Goal: Transaction & Acquisition: Purchase product/service

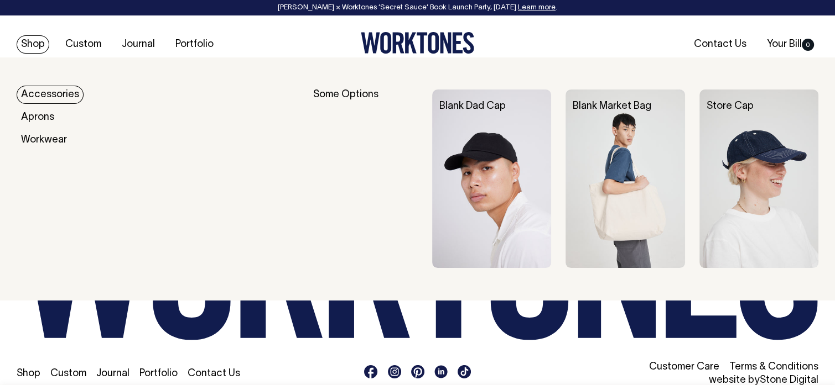
click at [29, 38] on link "Shop" at bounding box center [33, 44] width 33 height 18
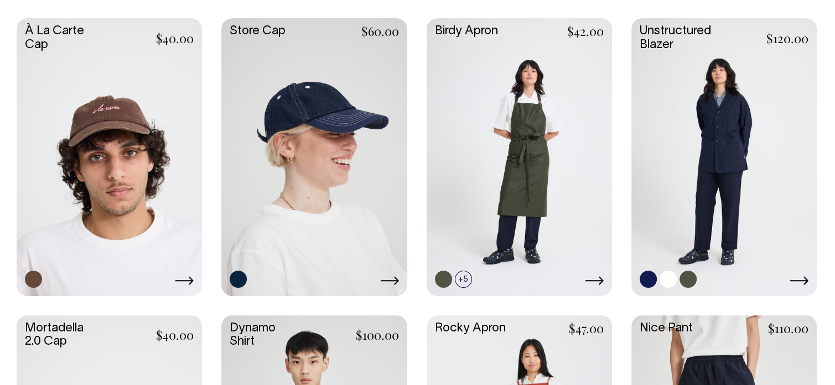
scroll to position [830, 0]
click at [804, 280] on icon at bounding box center [798, 281] width 19 height 9
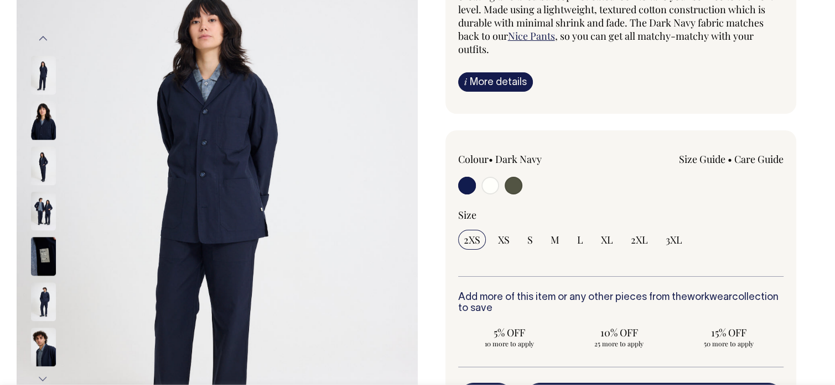
scroll to position [166, 0]
click at [461, 181] on input "radio" at bounding box center [467, 185] width 18 height 18
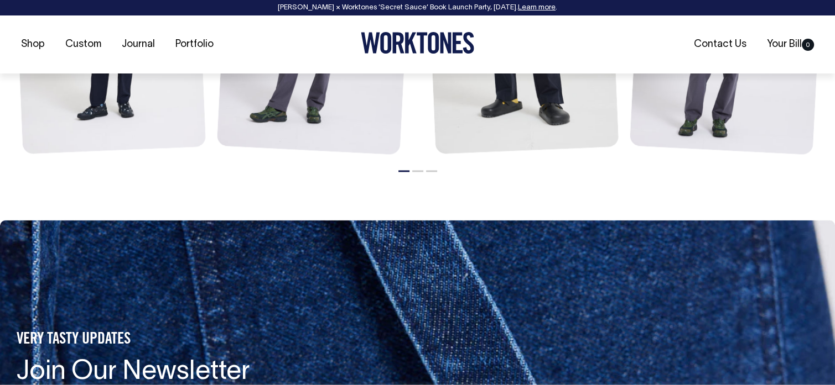
scroll to position [1493, 0]
click at [788, 39] on link "Your Bill 0" at bounding box center [790, 44] width 56 height 18
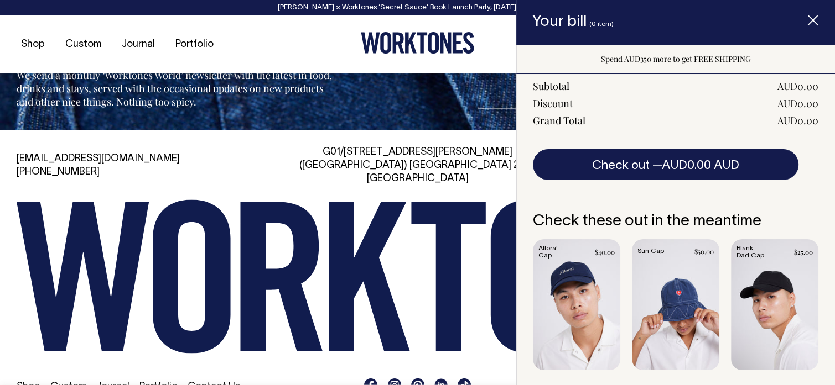
scroll to position [1838, 0]
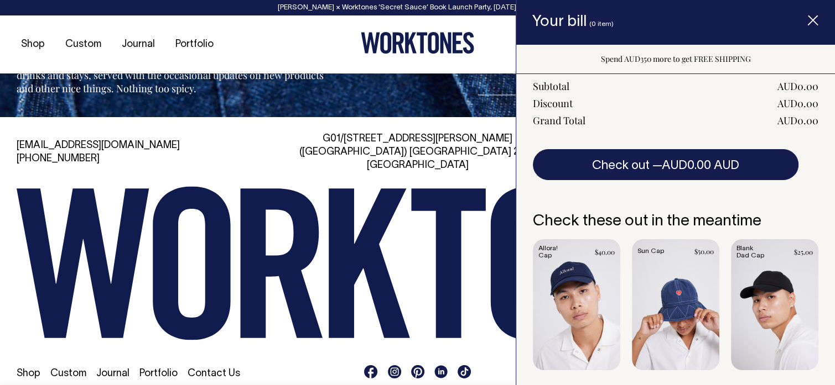
click at [811, 17] on icon "Item added to your cart" at bounding box center [812, 20] width 11 height 11
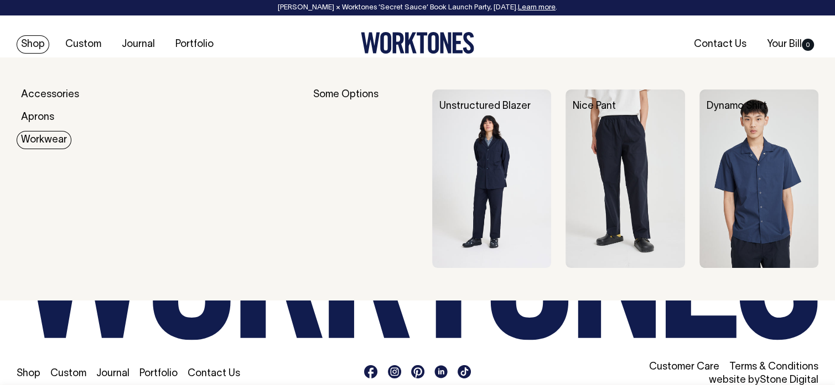
click at [483, 161] on img at bounding box center [491, 179] width 119 height 179
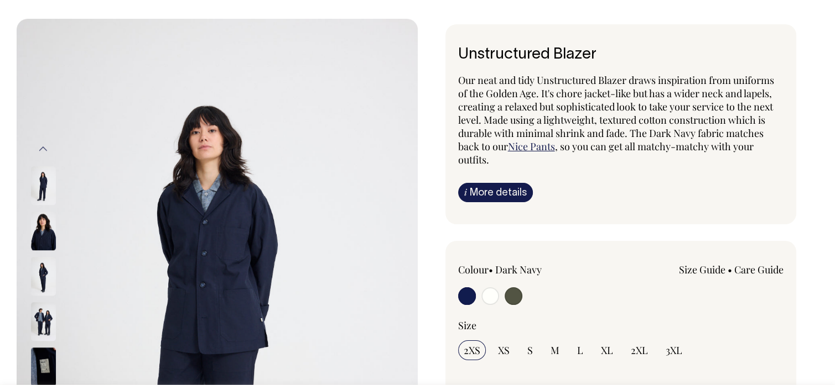
scroll to position [55, 0]
click at [467, 291] on input "radio" at bounding box center [467, 296] width 18 height 18
click at [510, 295] on input "radio" at bounding box center [513, 296] width 18 height 18
radio input "true"
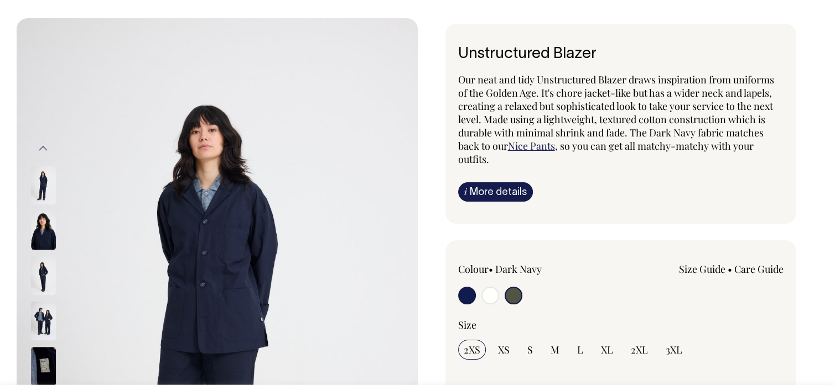
select select "Olive"
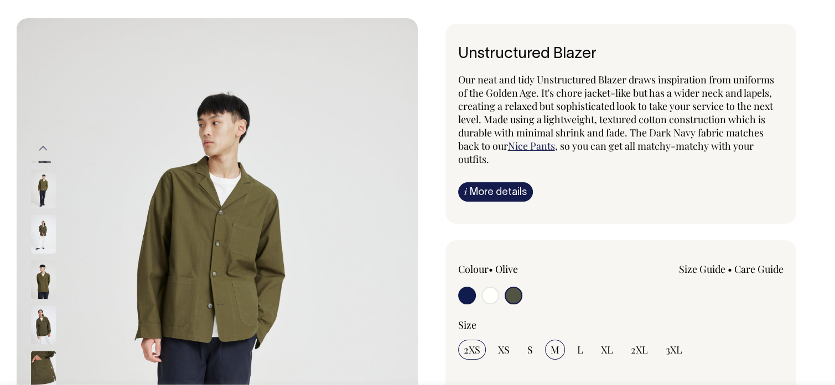
click at [554, 345] on span "M" at bounding box center [554, 349] width 9 height 13
click at [554, 345] on input "M" at bounding box center [555, 350] width 20 height 20
radio input "true"
select select "M"
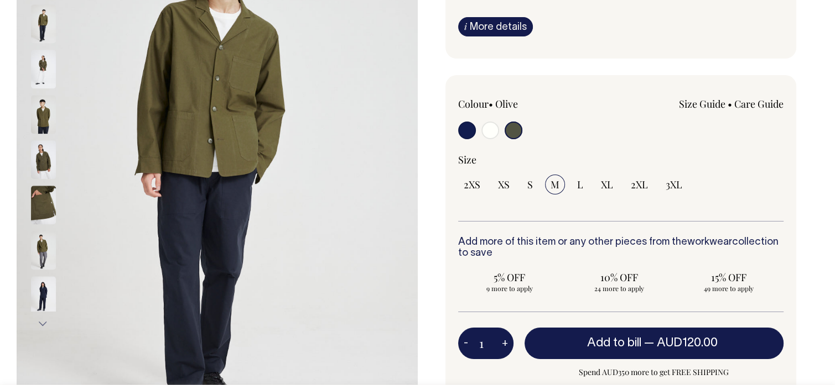
scroll to position [221, 0]
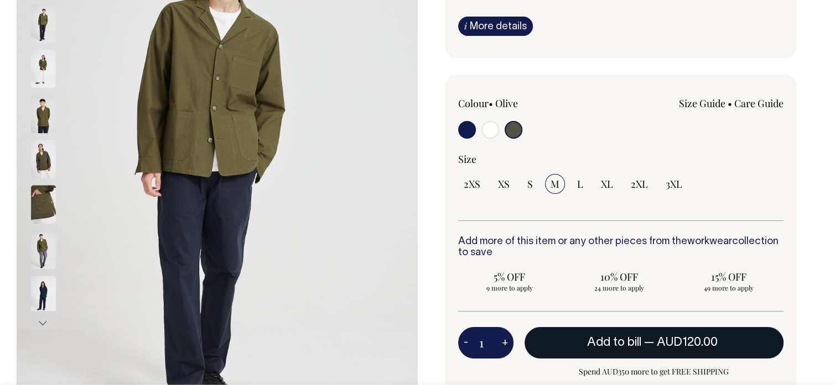
click at [593, 337] on span "Add to bill" at bounding box center [614, 342] width 54 height 11
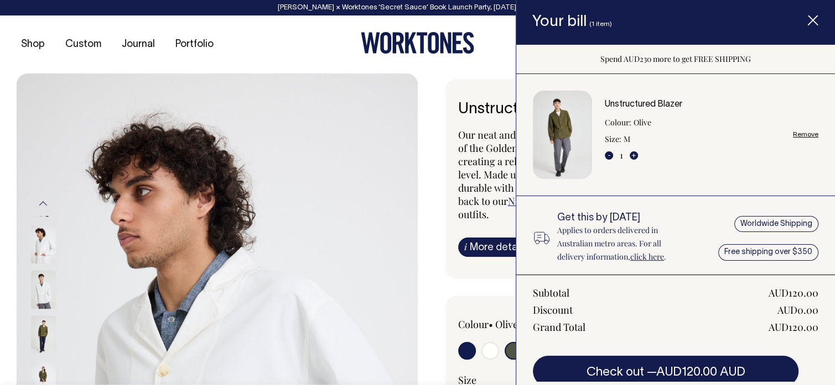
scroll to position [0, 0]
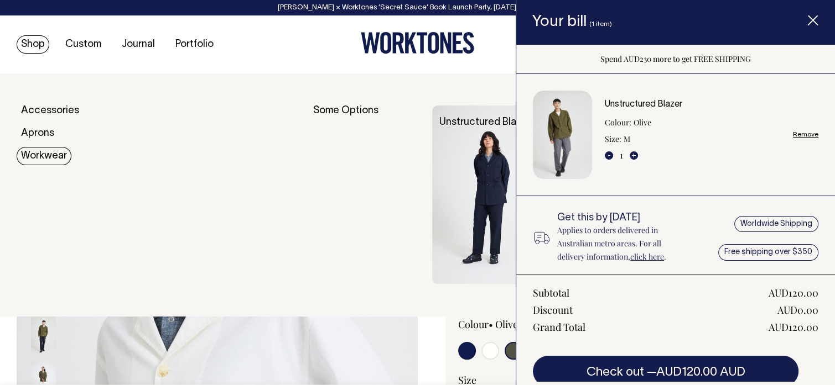
click at [31, 150] on link "Workwear" at bounding box center [44, 156] width 55 height 18
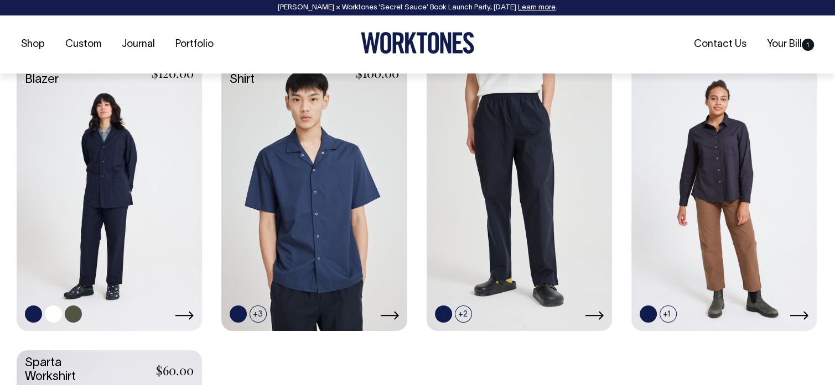
scroll to position [498, 0]
click at [190, 312] on icon at bounding box center [184, 315] width 18 height 8
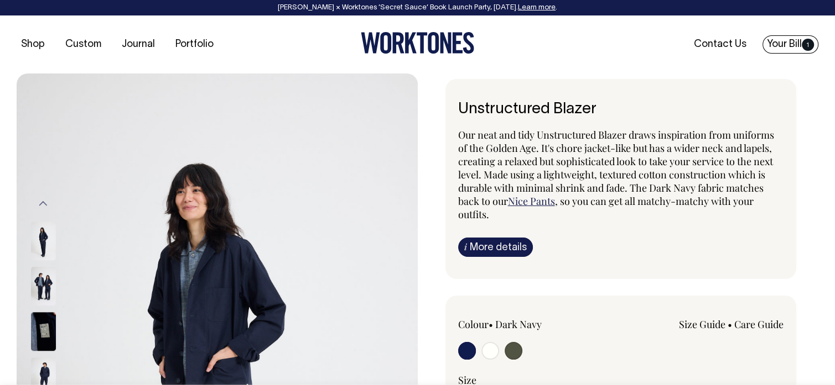
click at [806, 44] on span "1" at bounding box center [807, 45] width 12 height 12
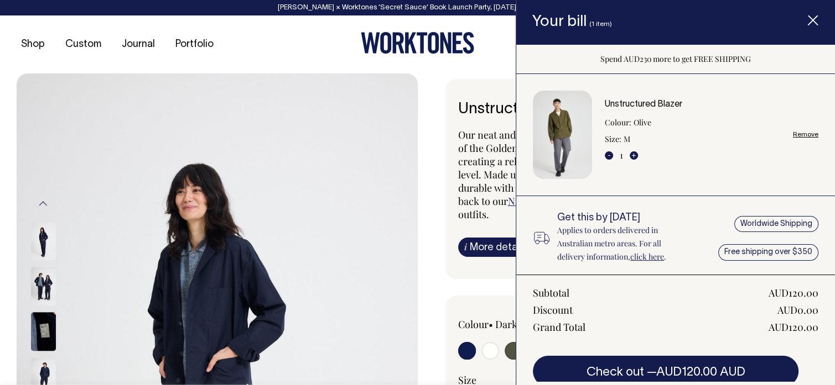
click at [812, 16] on icon "Item added to your cart" at bounding box center [812, 20] width 11 height 11
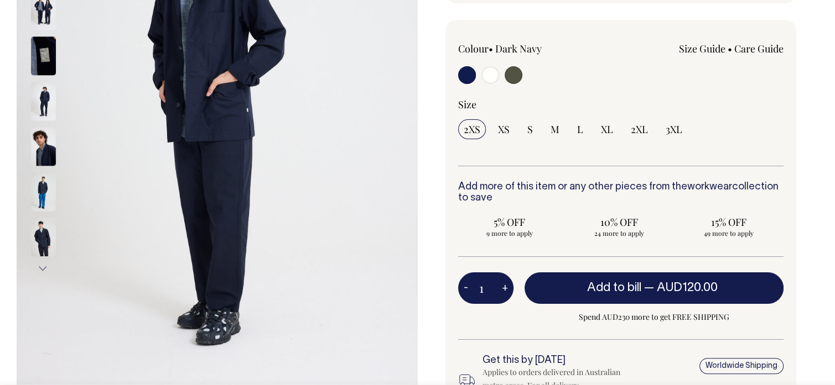
scroll to position [277, 0]
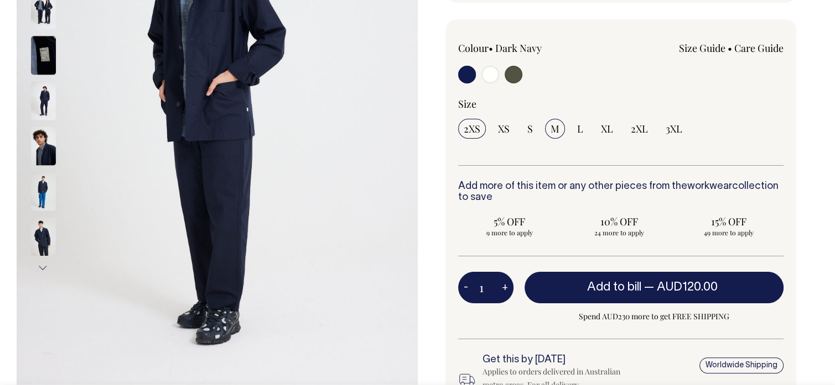
click at [550, 127] on span "M" at bounding box center [554, 128] width 9 height 13
click at [550, 127] on input "M" at bounding box center [555, 129] width 20 height 20
radio input "true"
select select "M"
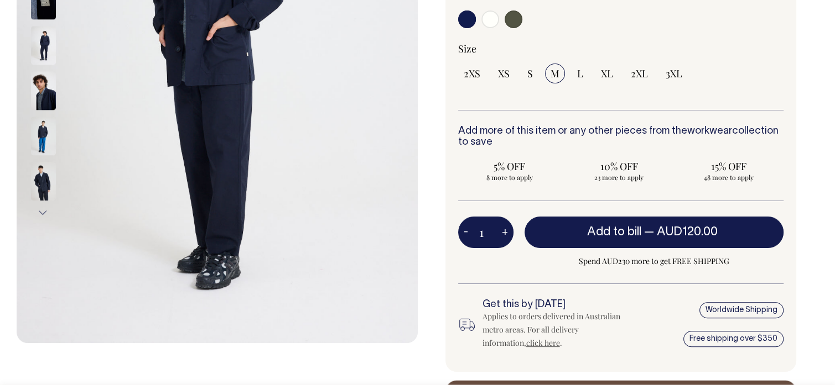
scroll to position [332, 0]
click at [504, 228] on button "+" at bounding box center [504, 233] width 17 height 22
type input "2"
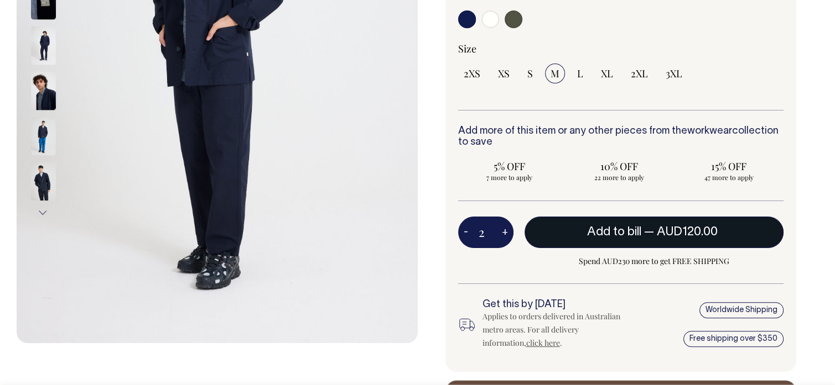
click at [607, 230] on span "Add to bill" at bounding box center [614, 232] width 54 height 11
type input "1"
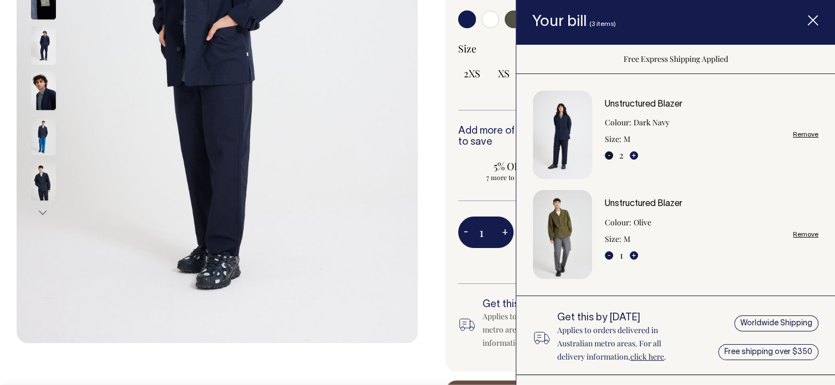
click at [608, 152] on button "-" at bounding box center [608, 156] width 8 height 8
type input "1"
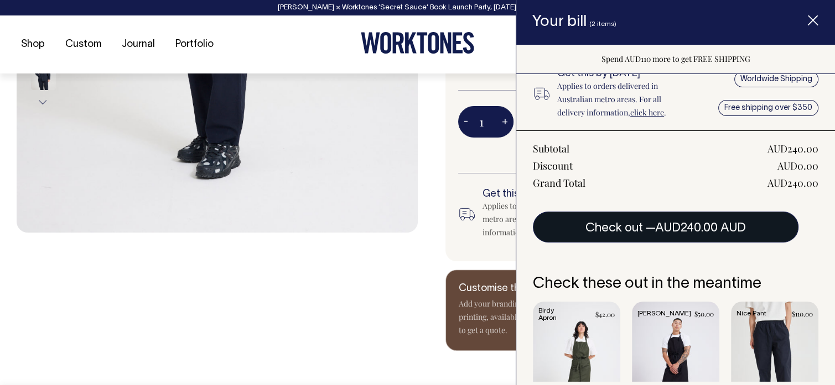
scroll to position [307, 0]
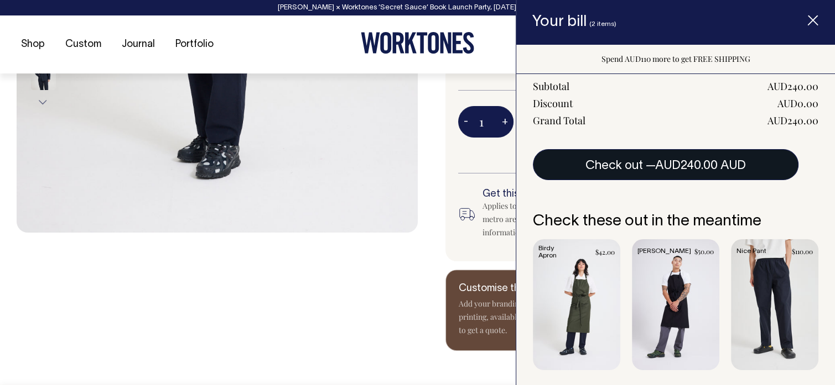
click at [675, 164] on span "AUD240.00 AUD" at bounding box center [700, 165] width 91 height 11
